Goal: Task Accomplishment & Management: Manage account settings

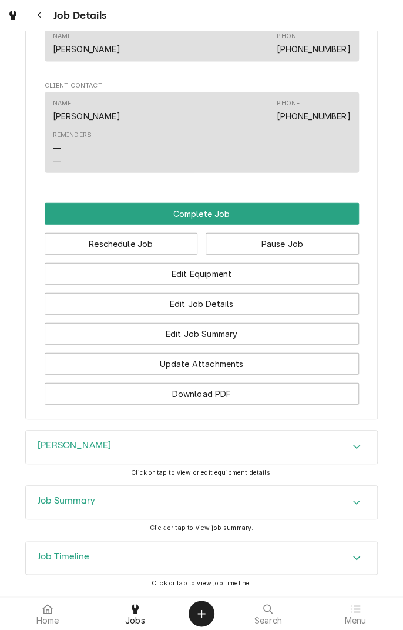
scroll to position [782, 0]
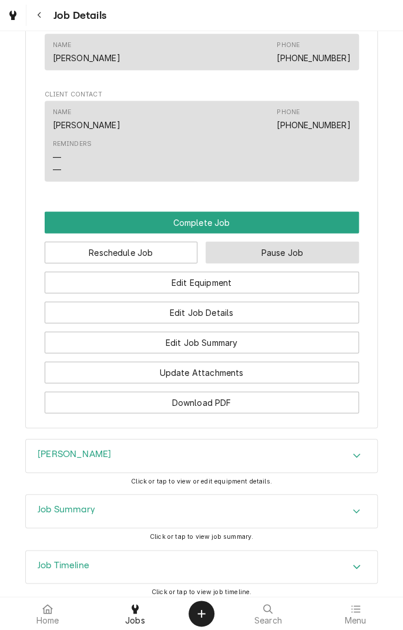
click at [298, 263] on button "Pause Job" at bounding box center [282, 253] width 153 height 22
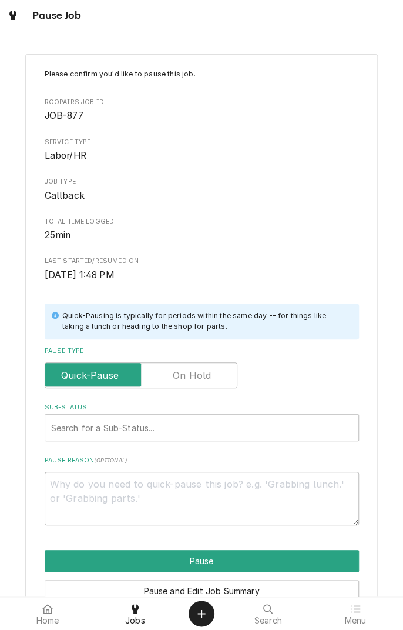
click at [202, 377] on label "Pause Type" at bounding box center [141, 375] width 193 height 26
click at [202, 377] on input "Pause Type" at bounding box center [141, 375] width 182 height 26
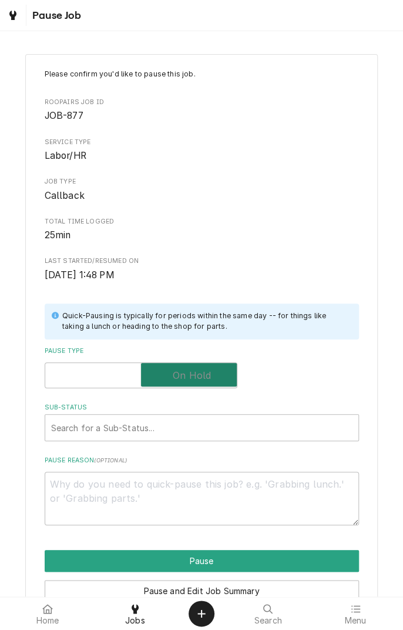
checkbox input "true"
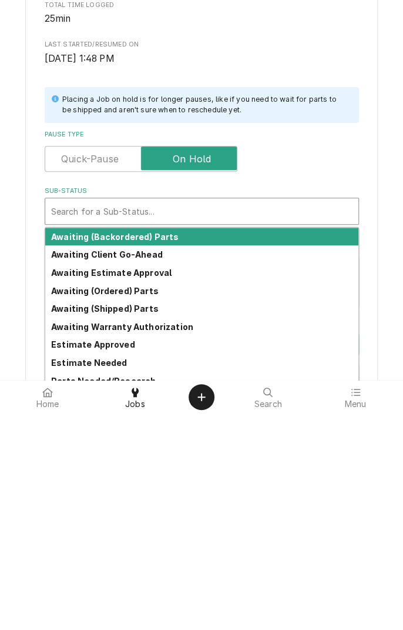
click at [147, 509] on strong "Awaiting (Ordered) Parts" at bounding box center [105, 507] width 108 height 10
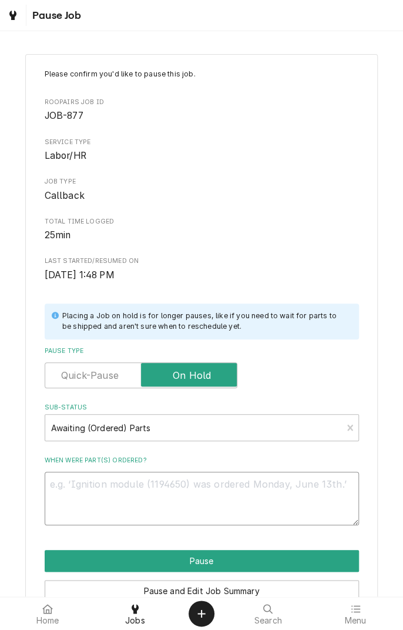
click at [226, 498] on textarea "When were part(s) ordered?" at bounding box center [202, 498] width 315 height 53
type textarea "x"
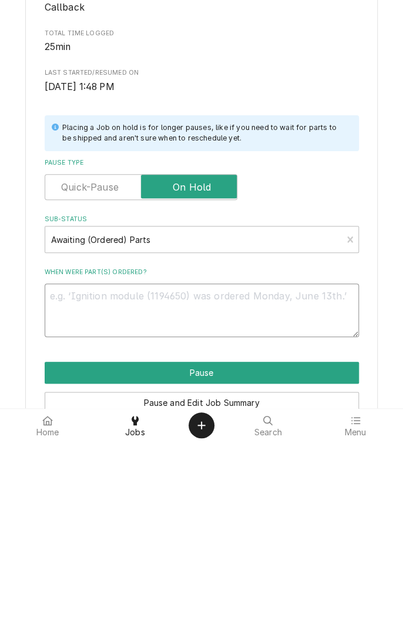
type textarea "W"
type textarea "x"
type textarea "Wr"
type textarea "x"
type textarea "Wro"
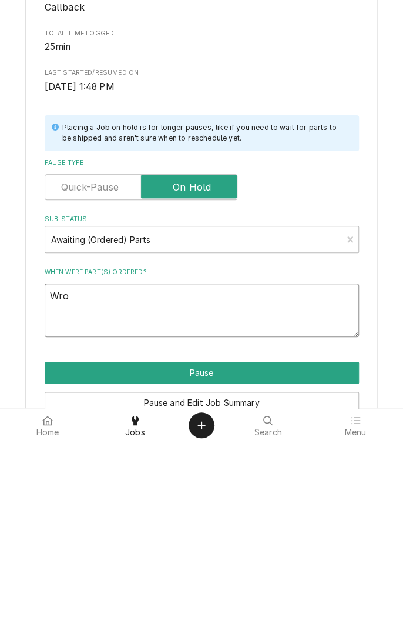
type textarea "x"
type textarea "Wron"
type textarea "x"
type textarea "Wrong"
type textarea "x"
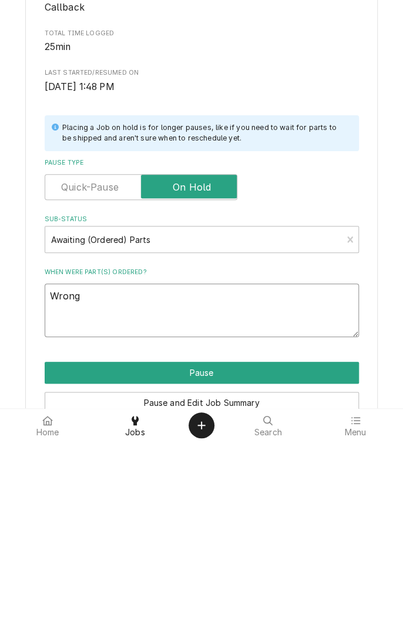
type textarea "Wrong"
type textarea "x"
type textarea "Wrong c"
type textarea "x"
type textarea "Wrong co"
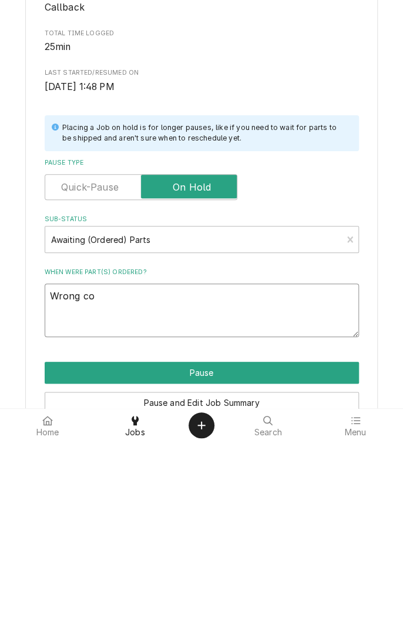
type textarea "x"
type textarea "Wrong con"
type textarea "x"
type textarea "Wrong cont"
type textarea "x"
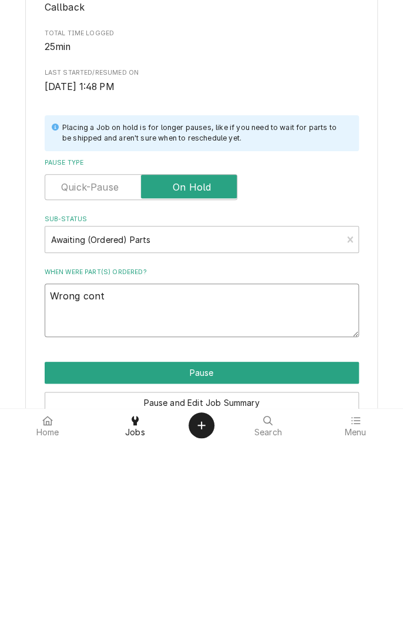
type textarea "Wrong contr"
type textarea "x"
type textarea "Wrong controller"
type textarea "x"
type textarea "Wrong controller p"
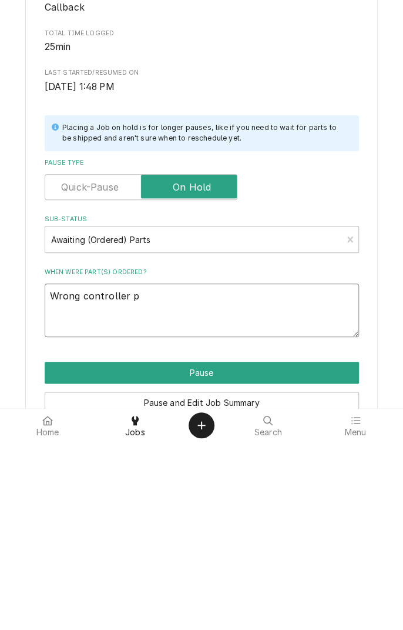
type textarea "x"
type textarea "Wrong controller pr"
type textarea "x"
type textarea "Wrong controller pro"
type textarea "x"
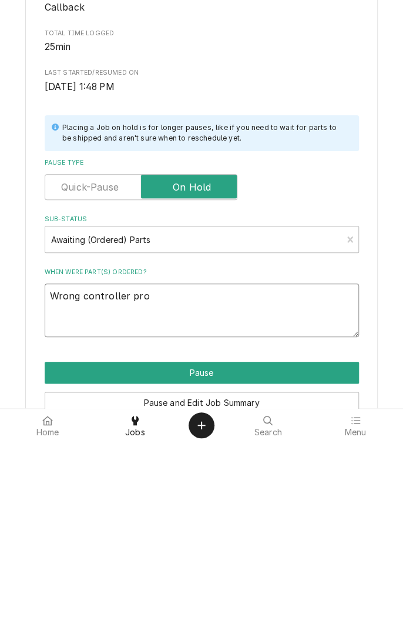
type textarea "Wrong controller prog"
type textarea "x"
type textarea "Wrong controller progr"
type textarea "x"
type textarea "Wrong controller program"
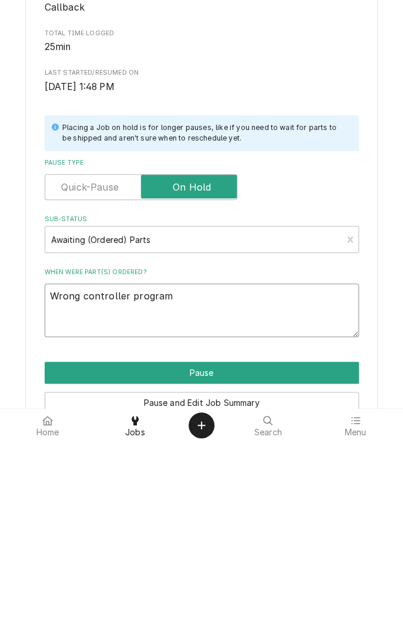
type textarea "x"
type textarea "Wrong controller program"
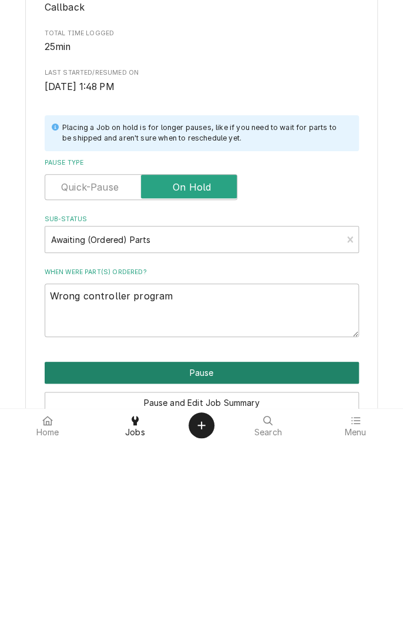
click at [276, 553] on button "Pause" at bounding box center [202, 561] width 315 height 22
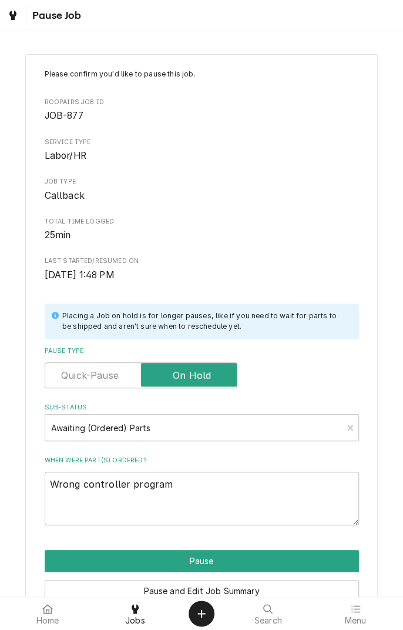
type textarea "x"
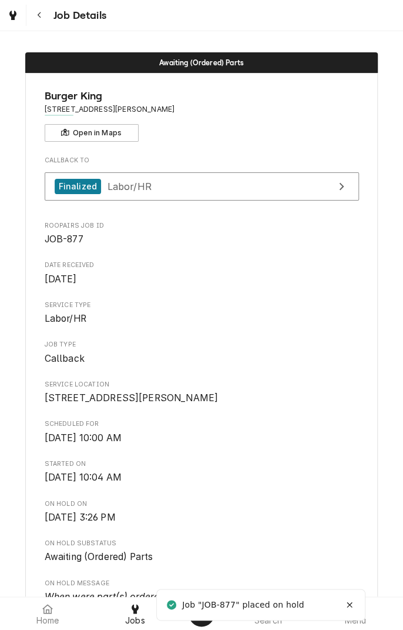
click at [18, 14] on div "Dynamic Content Wrapper" at bounding box center [13, 15] width 12 height 14
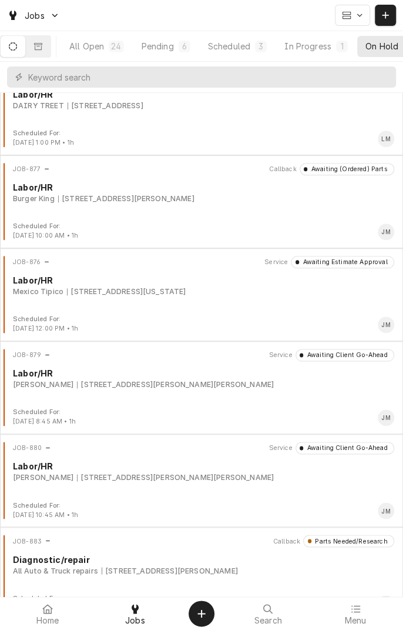
scroll to position [332, 0]
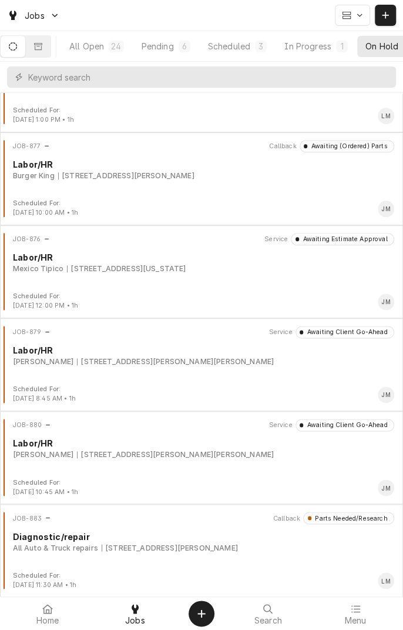
click at [208, 276] on div "JOB-876 Service Awaiting Estimate Approval Labor/HR Mexico Tipico 421 N Virgini…" at bounding box center [202, 262] width 394 height 59
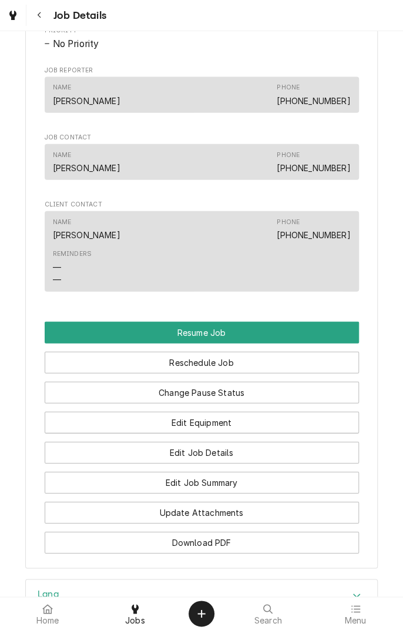
scroll to position [831, 0]
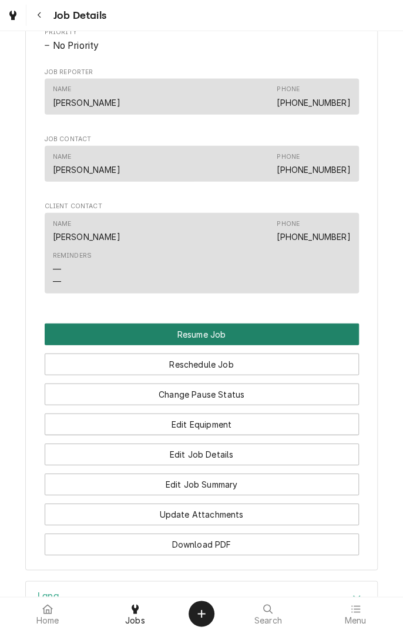
click at [256, 341] on button "Resume Job" at bounding box center [202, 334] width 315 height 22
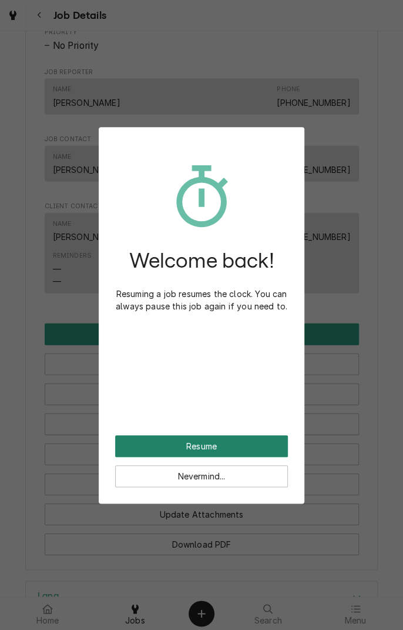
click at [247, 445] on button "Resume" at bounding box center [201, 446] width 173 height 22
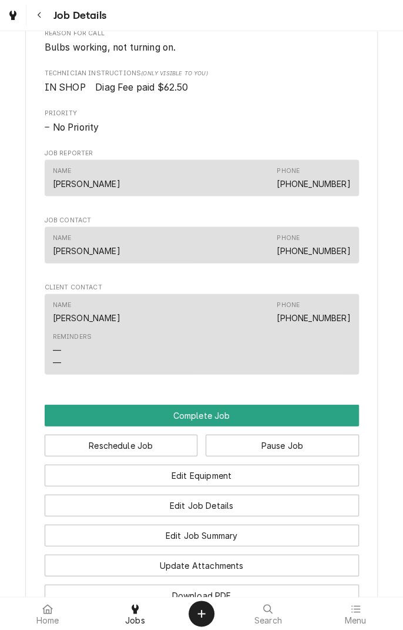
scroll to position [662, 0]
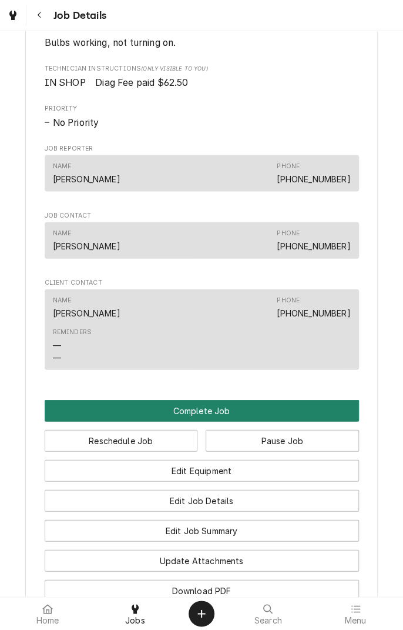
click at [240, 421] on button "Complete Job" at bounding box center [202, 410] width 315 height 22
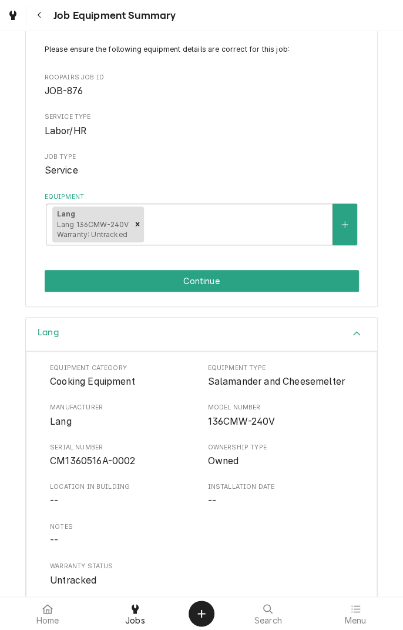
scroll to position [36, 0]
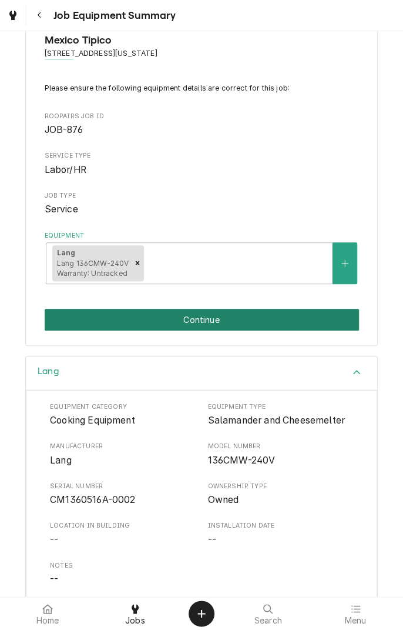
click at [279, 316] on button "Continue" at bounding box center [202, 320] width 315 height 22
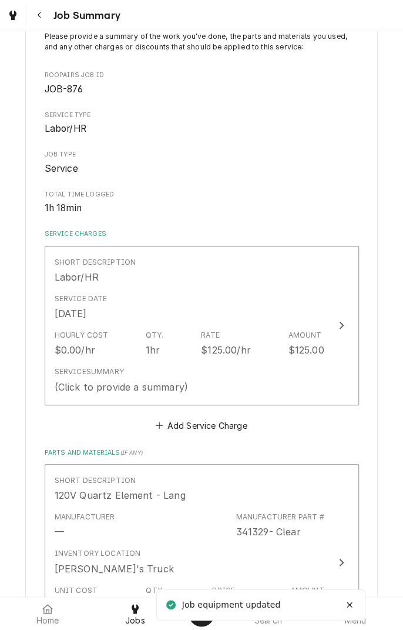
scroll to position [89, 0]
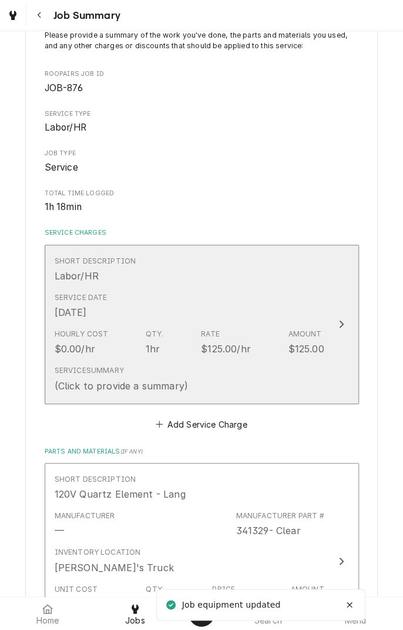
click at [271, 295] on div "Service Date [DATE]" at bounding box center [190, 306] width 270 height 36
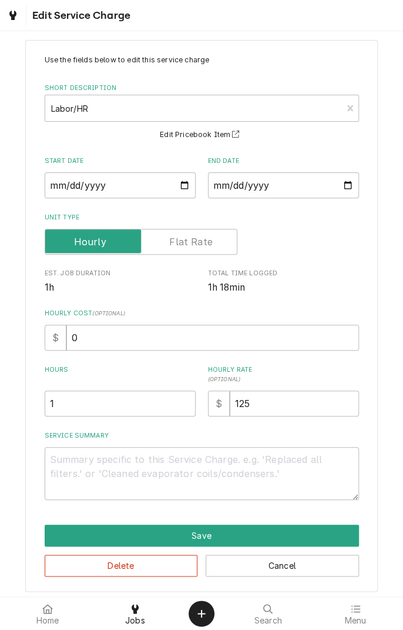
scroll to position [19, 0]
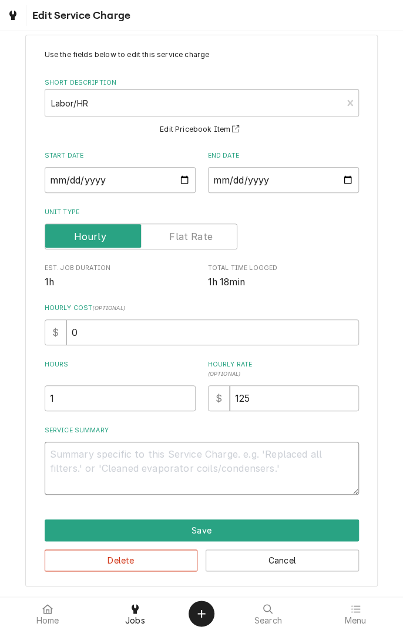
click at [210, 458] on textarea "Service Summary" at bounding box center [202, 468] width 315 height 53
type textarea "x"
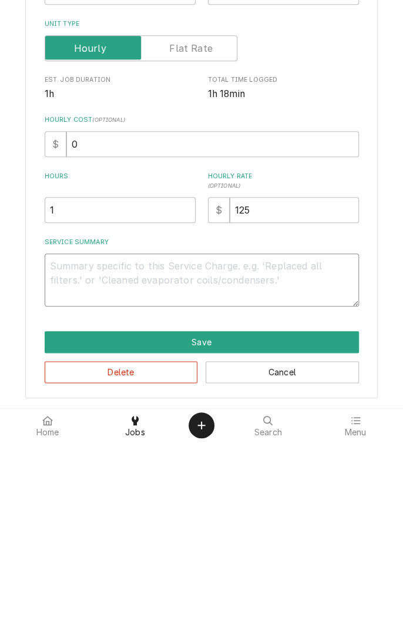
type textarea "R"
type textarea "x"
type textarea "Re"
type textarea "x"
type textarea "Rep"
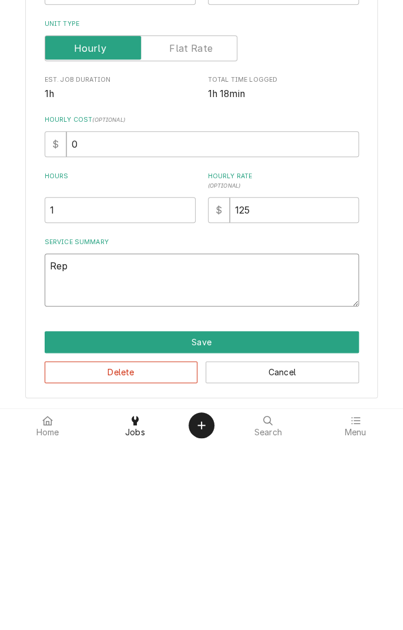
type textarea "x"
type textarea "Repl"
type textarea "x"
type textarea "Repla"
type textarea "x"
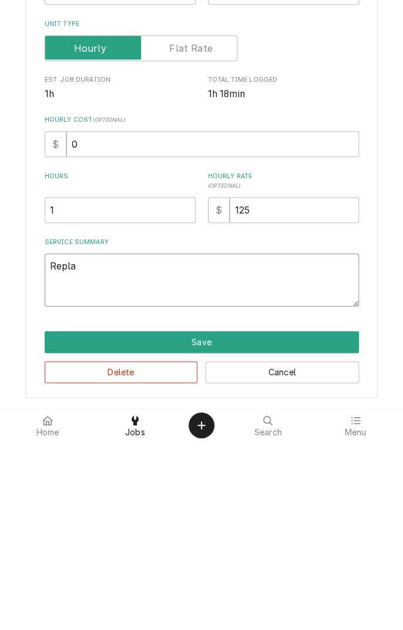
type textarea "Replaced"
type textarea "x"
type textarea "Replaced b"
type textarea "x"
type textarea "Replaced bu"
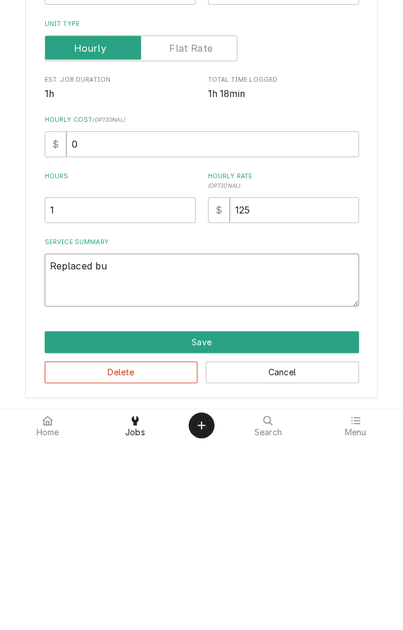
type textarea "x"
type textarea "Replaced bul"
type textarea "x"
type textarea "Replaced bulbs"
type textarea "x"
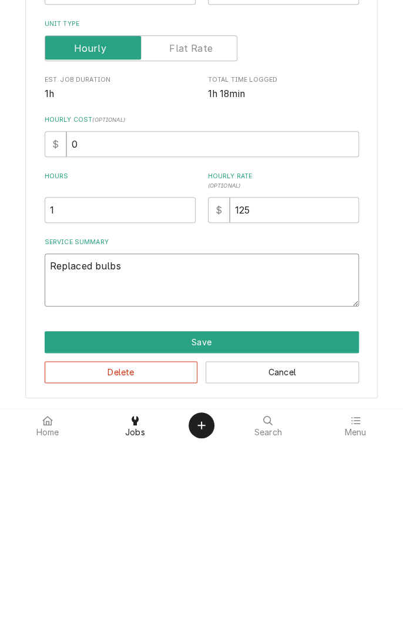
type textarea "Replaced bulbs a"
type textarea "x"
type textarea "Replaced bulbs an"
type textarea "x"
type textarea "Replaced bulbs and"
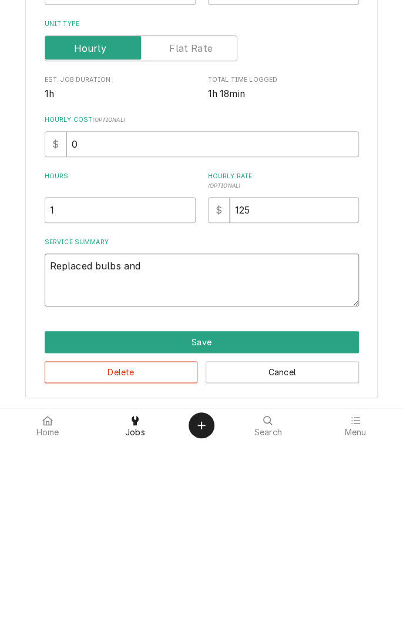
type textarea "x"
type textarea "Replaced bulbs and"
type textarea "x"
type textarea "Replaced bulbs and t"
type textarea "x"
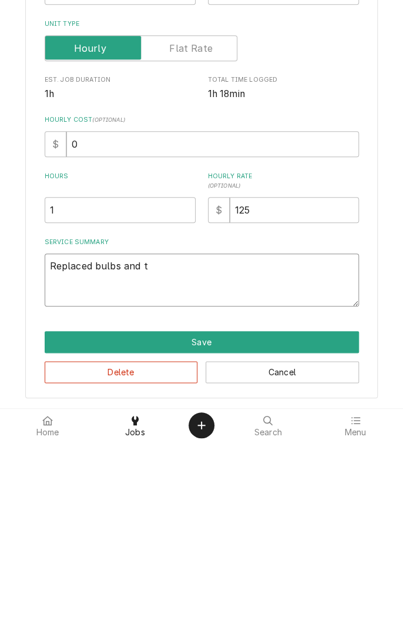
type textarea "Replaced bulbs and te"
type textarea "x"
type textarea "Replaced bulbs and tes"
type textarea "x"
type textarea "Replaced bulbs and test"
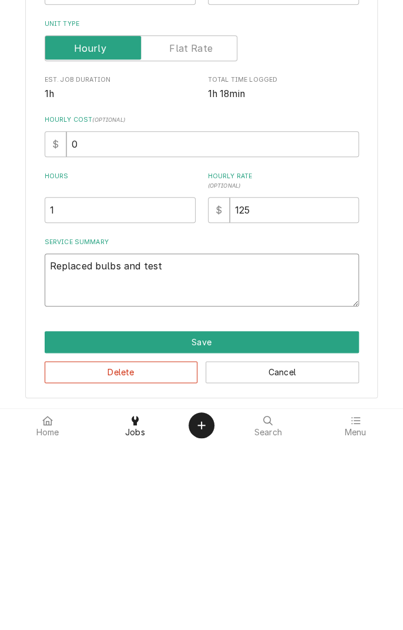
type textarea "x"
type textarea "Replaced bulbs and teste"
type textarea "x"
type textarea "Replaced bulbs and tested"
type textarea "x"
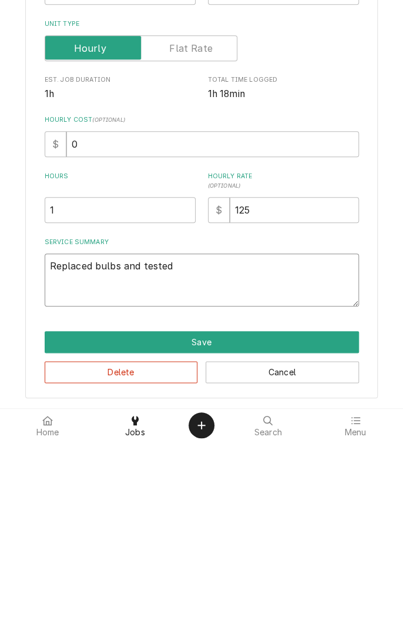
type textarea "Replaced bulbs and tested"
type textarea "x"
click at [93, 457] on textarea "Replaced bulbs and tested" at bounding box center [202, 468] width 315 height 53
type textarea "Replaced 2bulbs and tested"
type textarea "x"
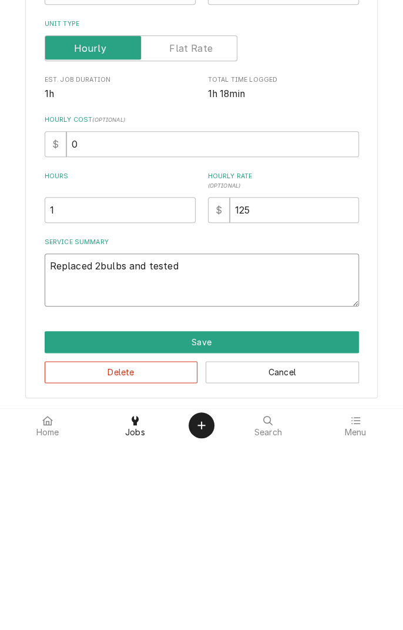
type textarea "Replaced 2 bulbs and tested"
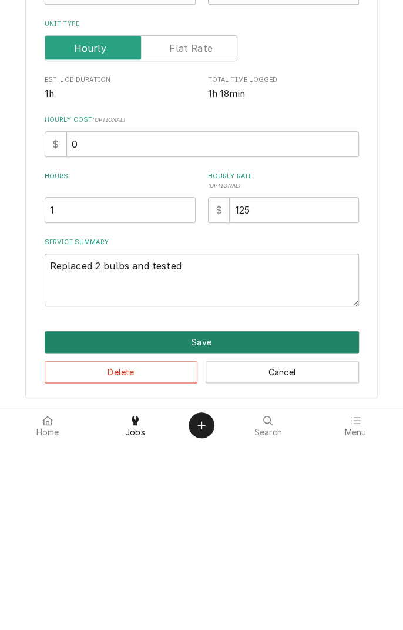
click at [301, 535] on button "Save" at bounding box center [202, 530] width 315 height 22
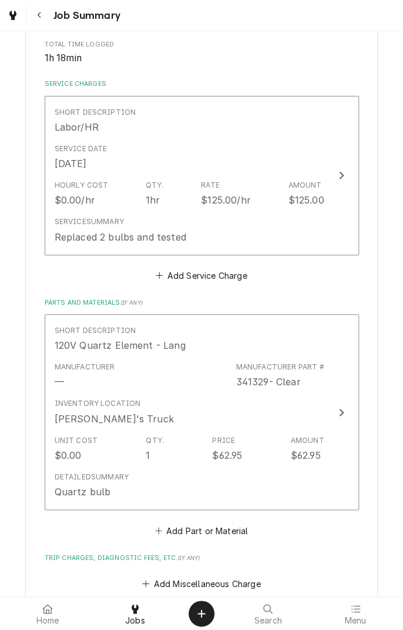
scroll to position [231, 0]
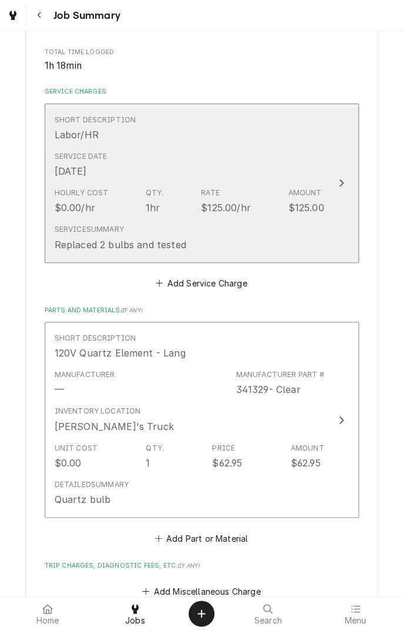
click at [210, 226] on div "Service Summary Replaced 2 bulbs and tested" at bounding box center [190, 237] width 270 height 36
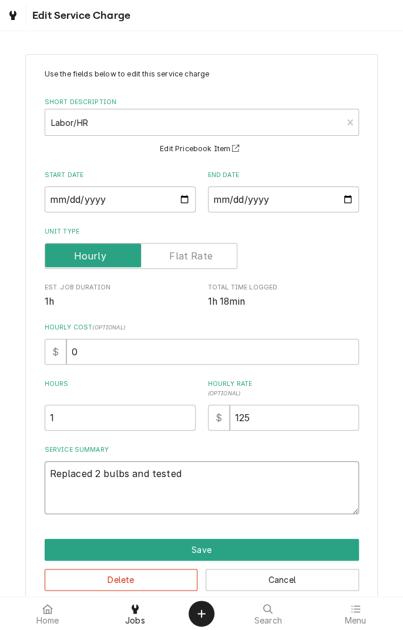
click at [100, 478] on textarea "Replaced 2 bulbs and tested" at bounding box center [202, 487] width 315 height 53
type textarea "x"
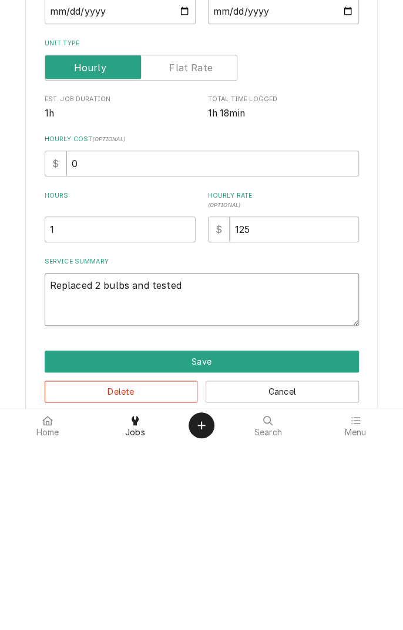
type textarea "Replaced bulbs and tested"
type textarea "x"
type textarea "Replaced 1 bulbs and tested"
type textarea "x"
click at [131, 473] on textarea "Replaced 1 bulbs and tested" at bounding box center [202, 487] width 315 height 53
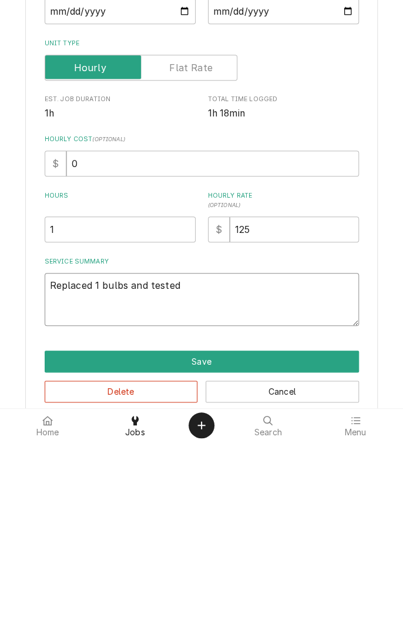
type textarea "Replaced 1 bulbsand tested"
type textarea "x"
type textarea "Replaced 1 bulband tested"
type textarea "x"
type textarea "Replaced 1 bulb and tested"
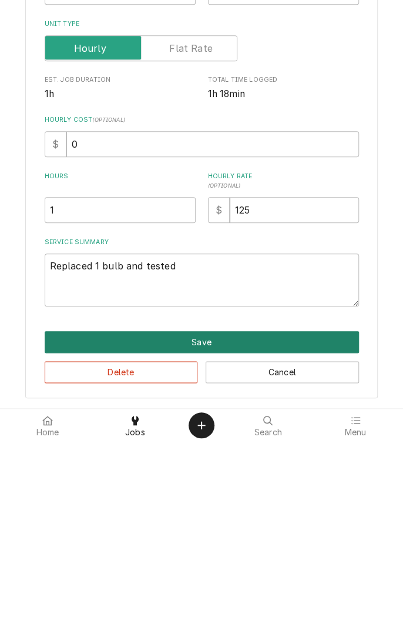
click at [248, 532] on button "Save" at bounding box center [202, 530] width 315 height 22
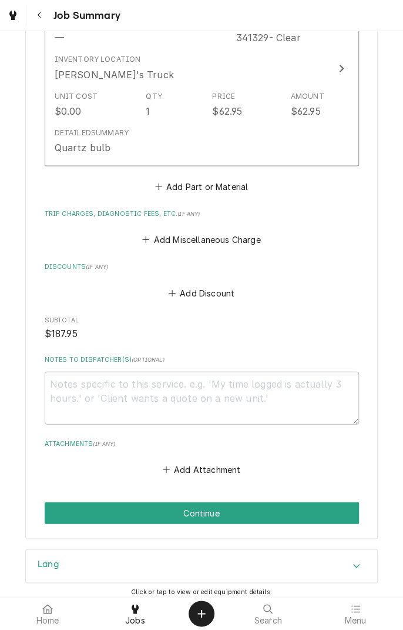
scroll to position [645, 0]
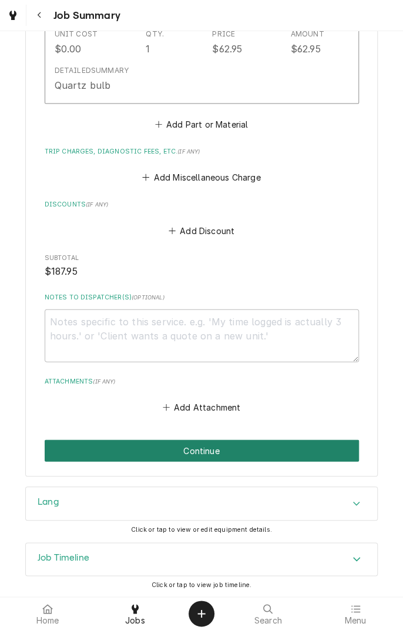
click at [307, 452] on button "Continue" at bounding box center [202, 450] width 315 height 22
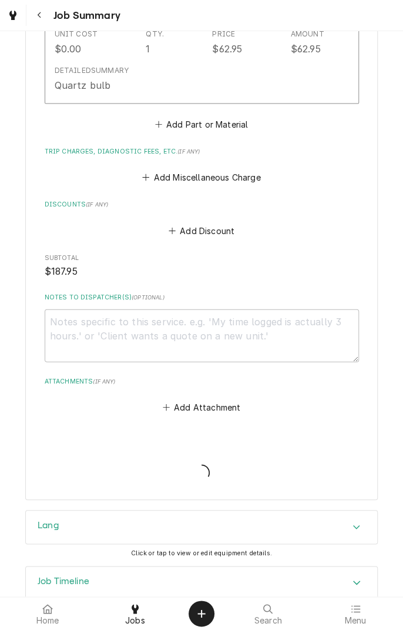
type textarea "x"
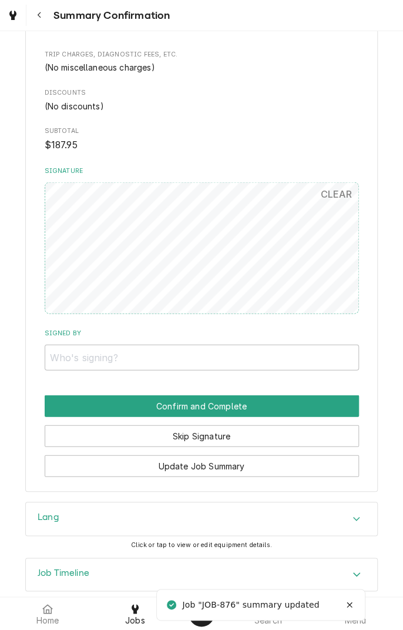
scroll to position [654, 0]
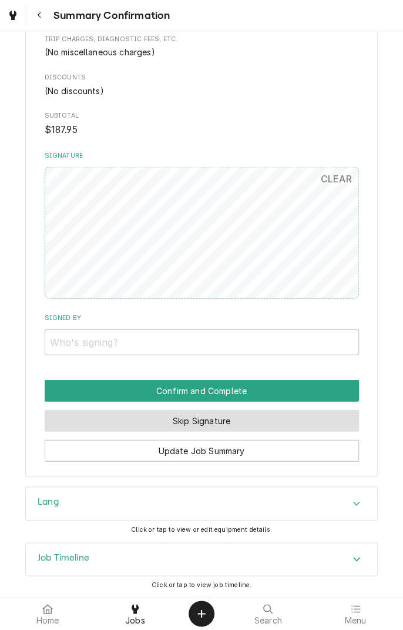
click at [226, 424] on button "Skip Signature" at bounding box center [202, 420] width 315 height 22
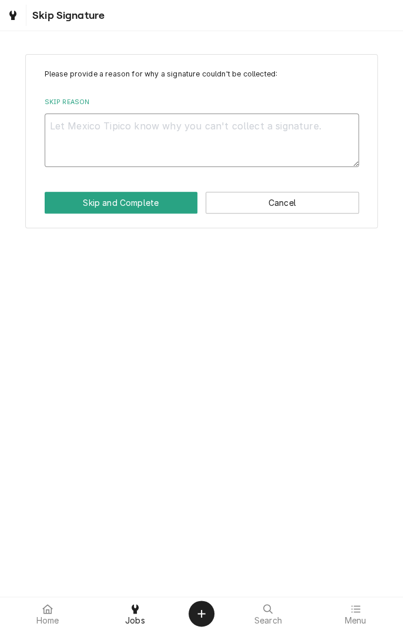
click at [165, 132] on textarea "Skip Reason" at bounding box center [202, 140] width 315 height 53
type textarea "x"
type textarea "C"
type textarea "x"
type textarea "Co"
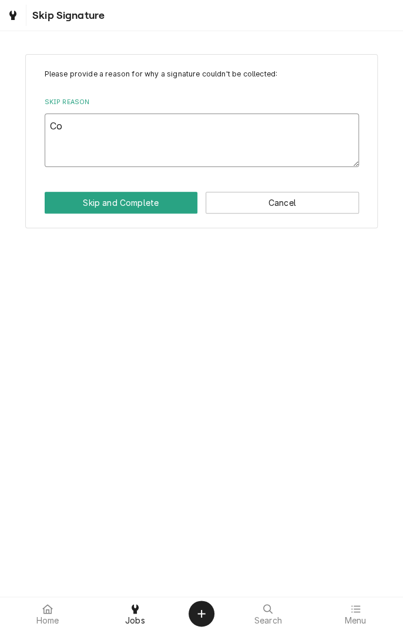
type textarea "x"
type textarea "Com"
type textarea "x"
type textarea "Comp"
type textarea "x"
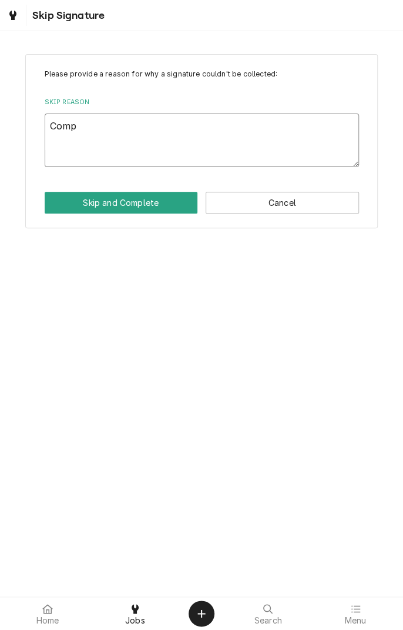
type textarea "Completed"
type textarea "x"
type textarea "Completed at"
type textarea "x"
type textarea "Completed at shop"
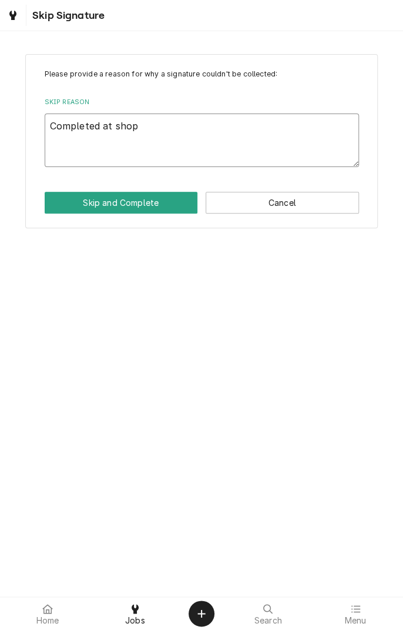
type textarea "x"
type textarea "Completed at shop"
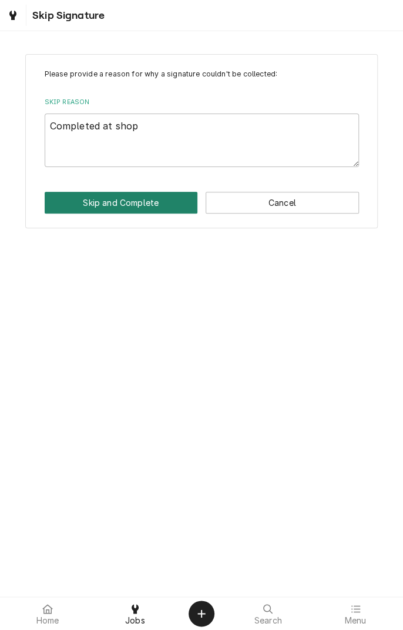
click at [135, 209] on button "Skip and Complete" at bounding box center [121, 203] width 153 height 22
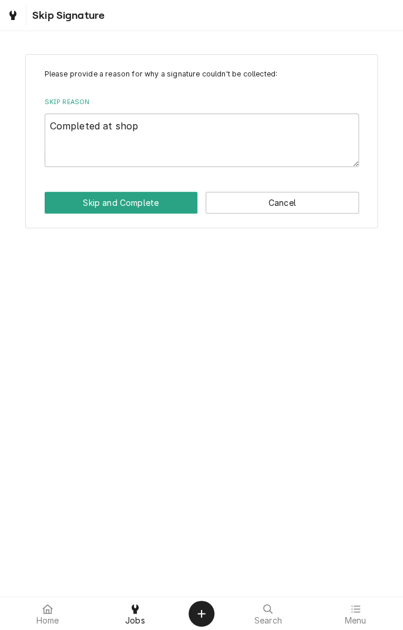
type textarea "x"
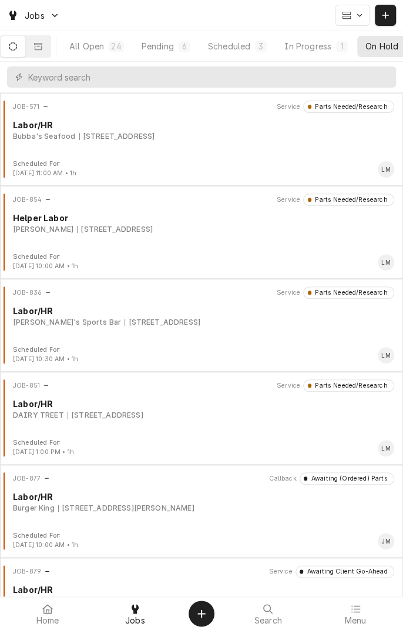
click at [42, 50] on icon "Dynamic Content Wrapper" at bounding box center [38, 46] width 8 height 8
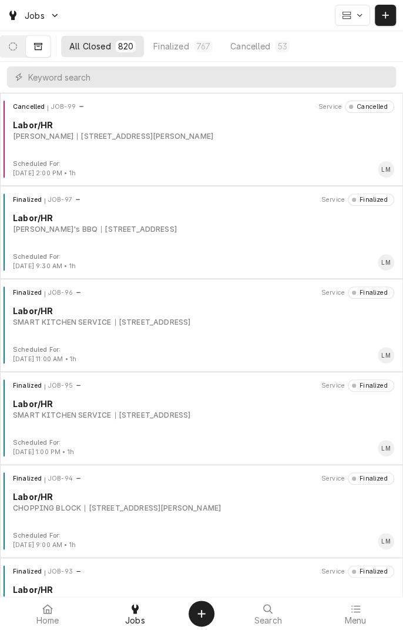
click at [19, 51] on button "Dynamic Content Wrapper" at bounding box center [13, 46] width 25 height 21
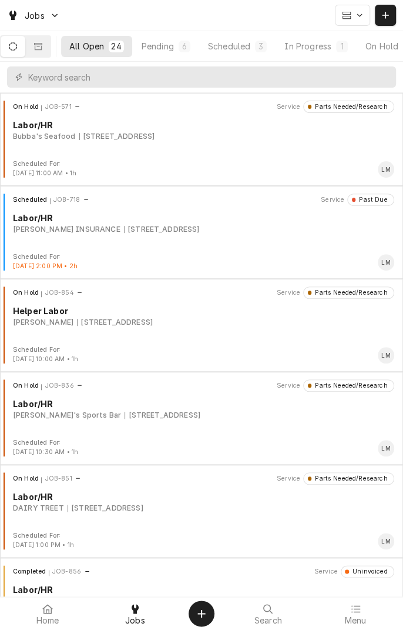
click at [156, 52] on button "Pending 6" at bounding box center [165, 46] width 65 height 21
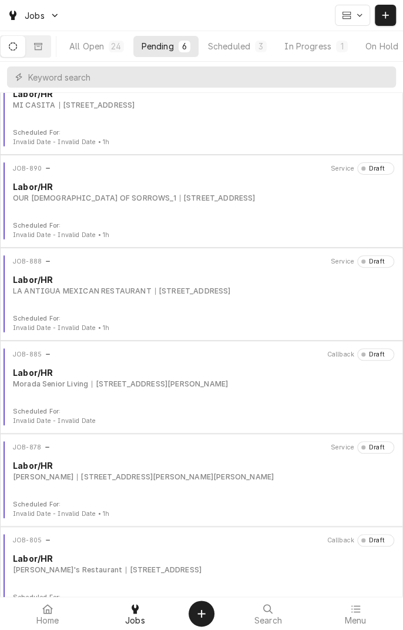
scroll to position [54, 0]
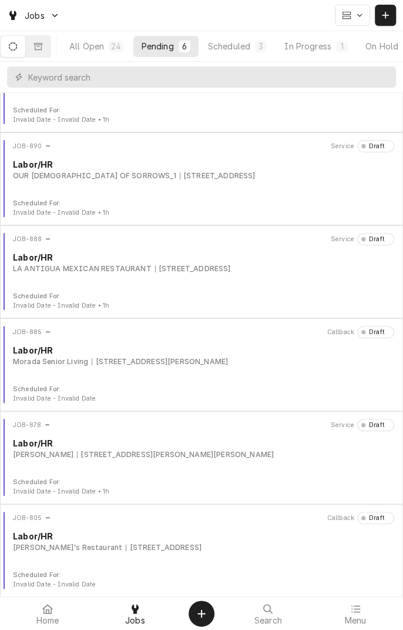
click at [189, 456] on div "[STREET_ADDRESS][PERSON_NAME][PERSON_NAME]" at bounding box center [175, 454] width 197 height 11
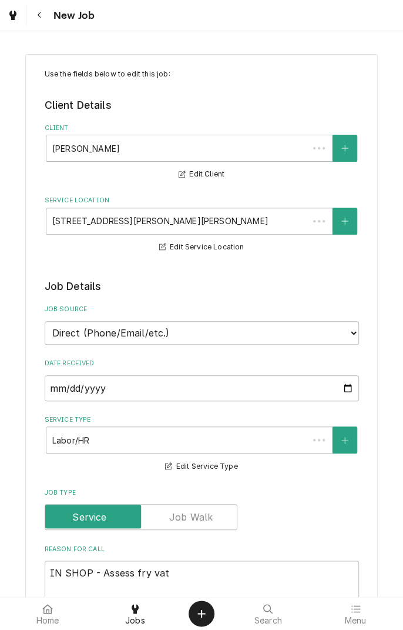
type textarea "x"
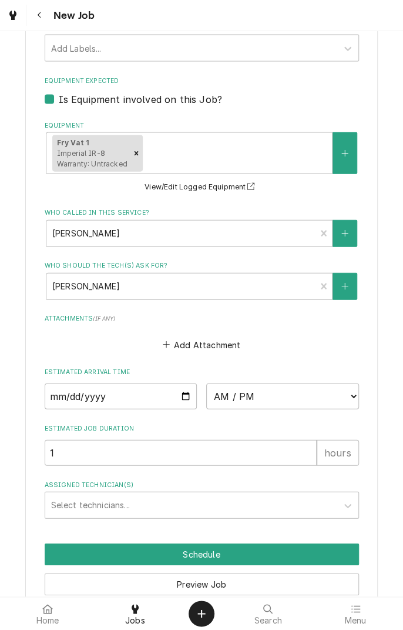
scroll to position [742, 0]
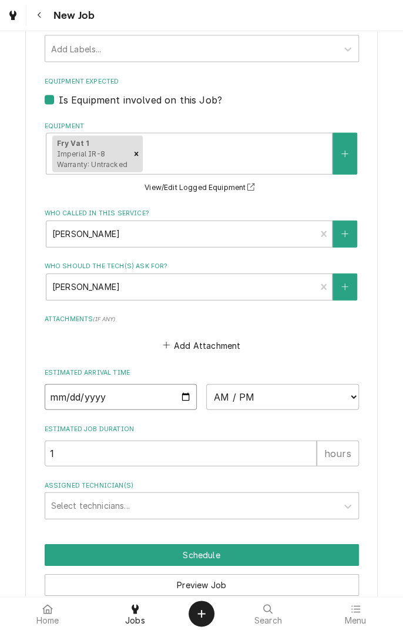
click at [165, 396] on input "Date" at bounding box center [121, 397] width 153 height 26
type input "2025-09-03"
type textarea "x"
click at [346, 396] on select "AM / PM 6:00 AM 6:15 AM 6:30 AM 6:45 AM 7:00 AM 7:15 AM 7:30 AM 7:45 AM 8:00 AM…" at bounding box center [282, 397] width 153 height 26
select select "15:00:00"
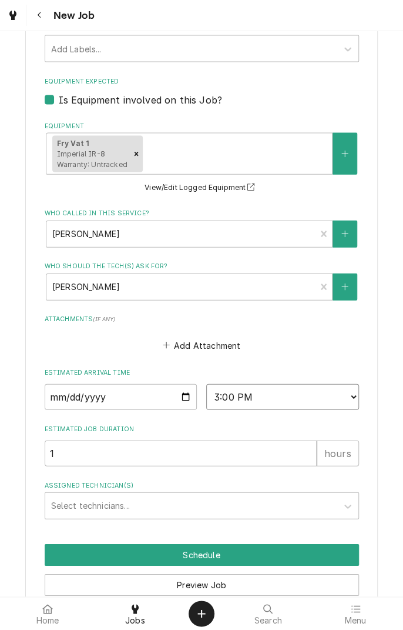
click at [206, 384] on select "AM / PM 6:00 AM 6:15 AM 6:30 AM 6:45 AM 7:00 AM 7:15 AM 7:30 AM 7:45 AM 8:00 AM…" at bounding box center [282, 397] width 153 height 26
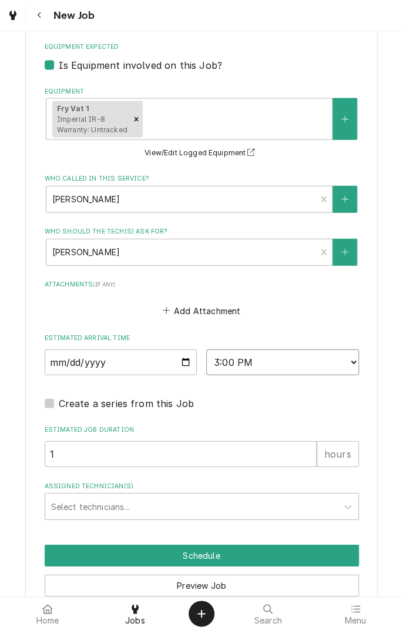
scroll to position [831, 0]
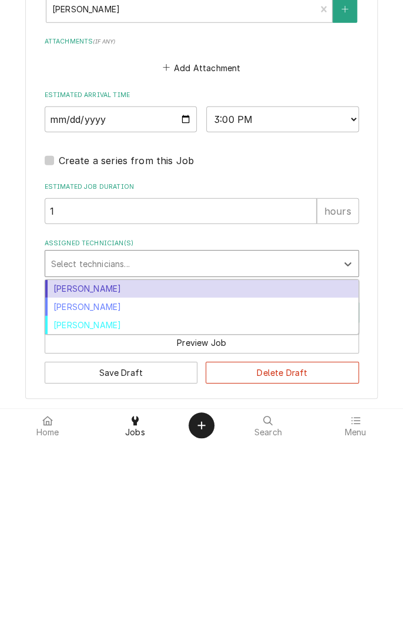
click at [157, 479] on div "[PERSON_NAME]" at bounding box center [201, 477] width 313 height 18
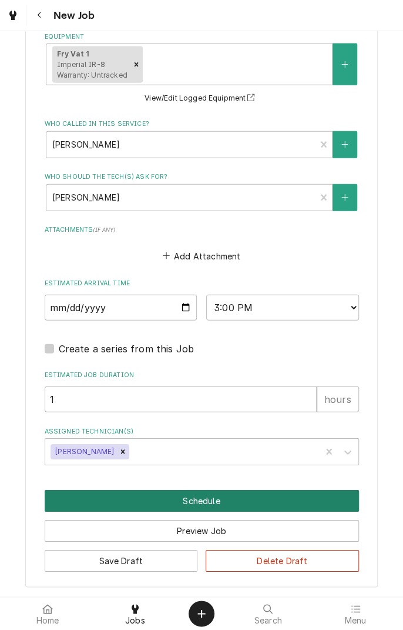
click at [269, 502] on button "Schedule" at bounding box center [202, 501] width 315 height 22
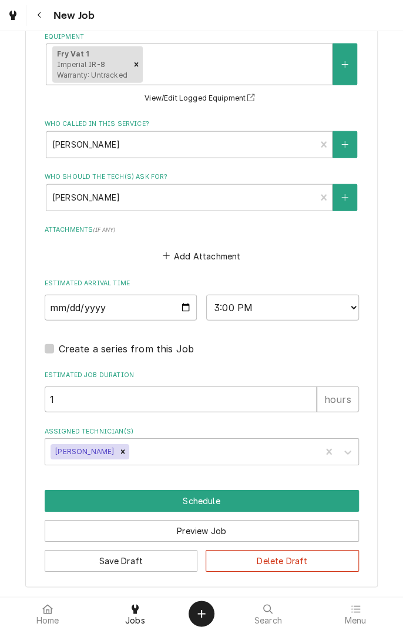
scroll to position [790, 0]
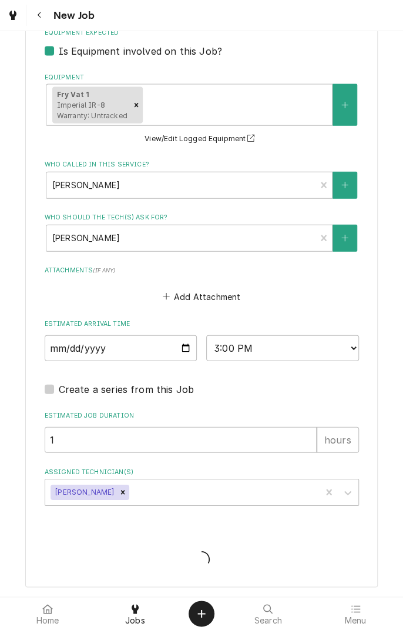
type textarea "x"
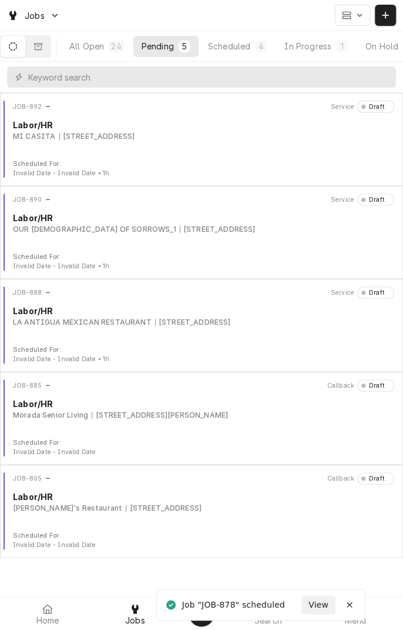
click at [90, 48] on div "All Open" at bounding box center [86, 46] width 35 height 12
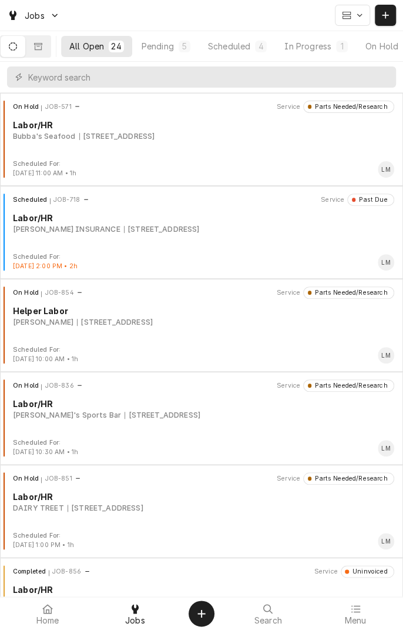
click at [245, 50] on div "Scheduled" at bounding box center [229, 46] width 42 height 12
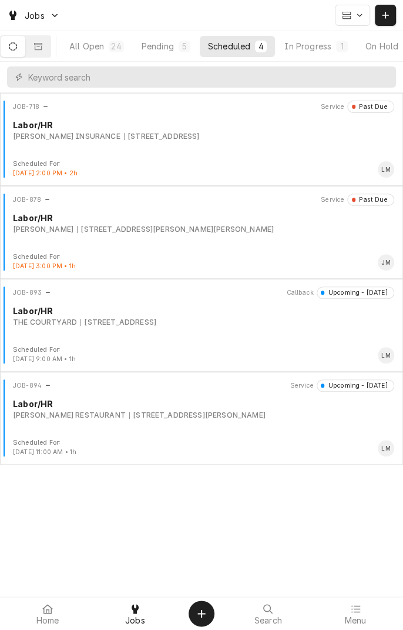
click at [297, 237] on div "JOB-878 Service Past Due Labor/HR Butler, Lawrence 1700 Vasbinder Rd, Nordheim,…" at bounding box center [202, 222] width 394 height 59
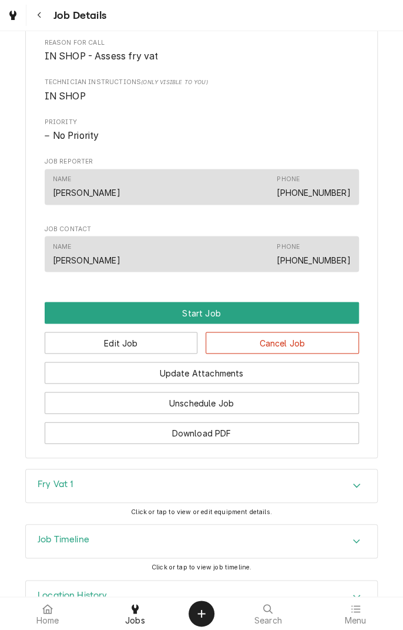
scroll to position [495, 0]
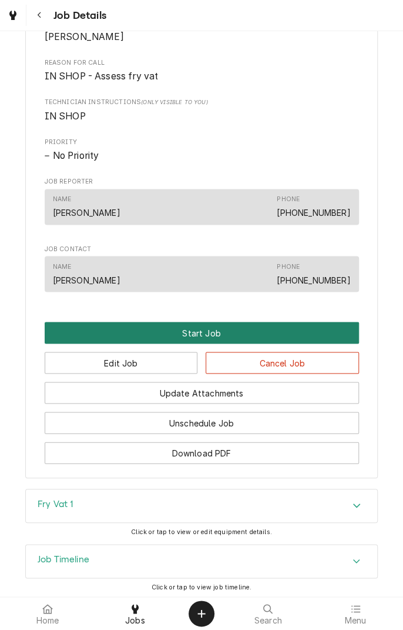
click at [221, 343] on button "Start Job" at bounding box center [202, 333] width 315 height 22
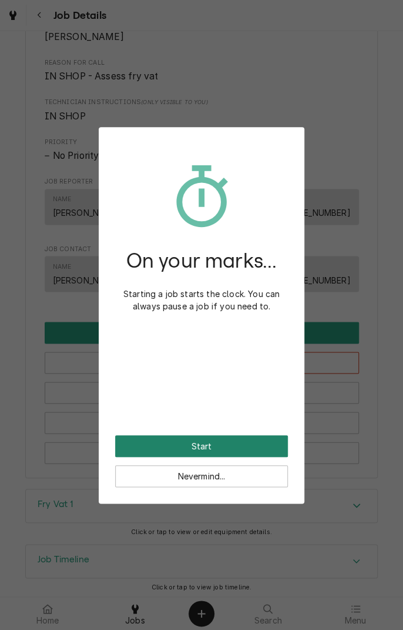
click at [244, 443] on button "Start" at bounding box center [201, 446] width 173 height 22
